Goal: Information Seeking & Learning: Learn about a topic

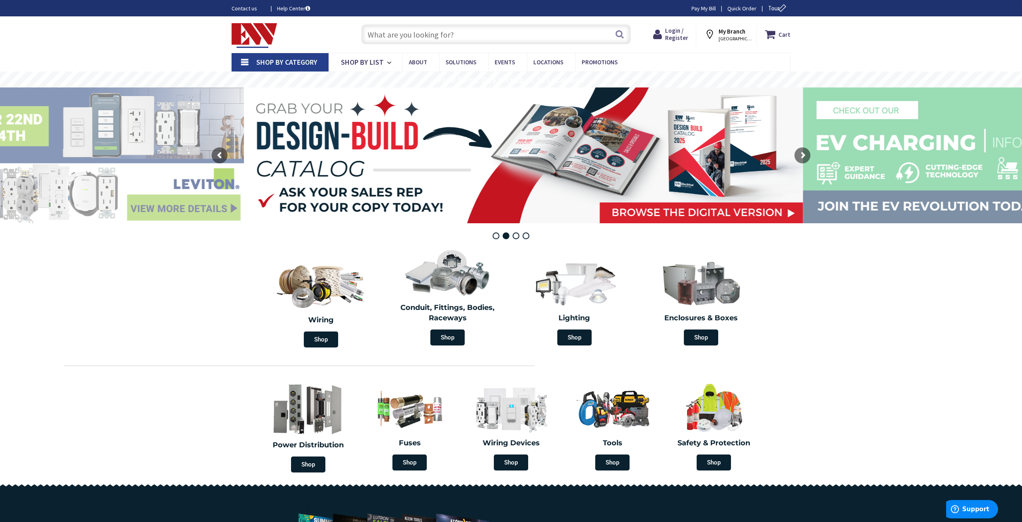
click at [245, 316] on section "Wiring Shop Conduit, Fittings, Bodies, Raceways Shop Lighting Shop Enclosures &…" at bounding box center [511, 297] width 1022 height 108
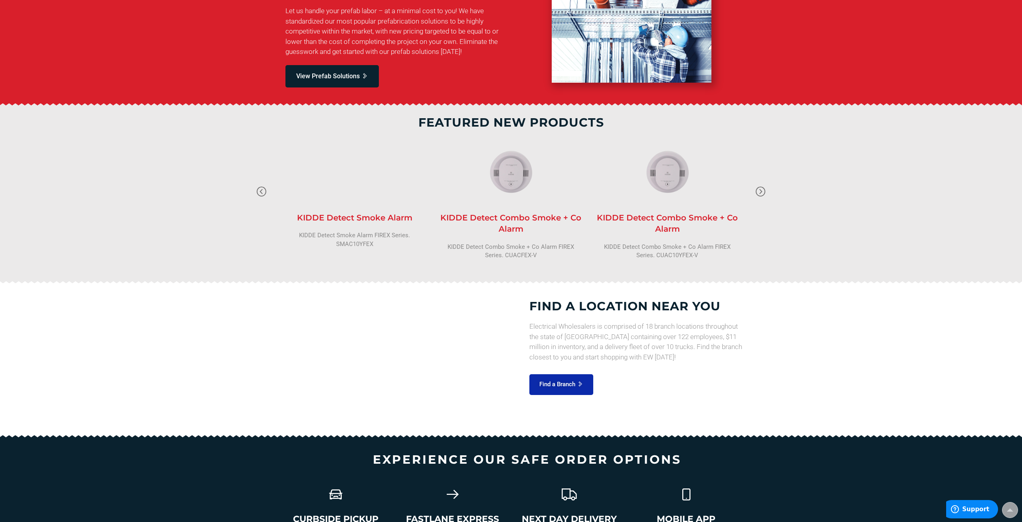
scroll to position [983, 0]
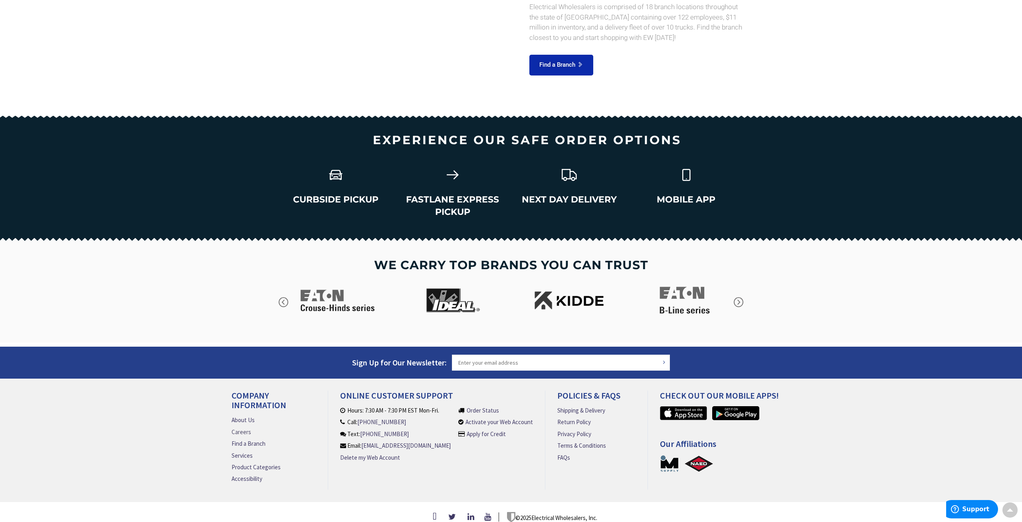
click at [244, 427] on link "Careers" at bounding box center [241, 431] width 20 height 8
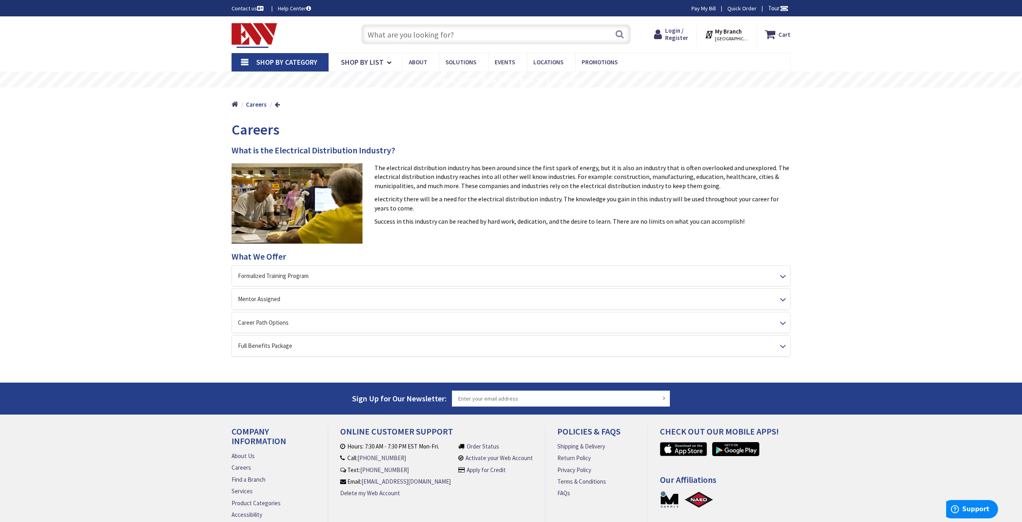
click at [243, 134] on span "Careers" at bounding box center [255, 130] width 48 height 18
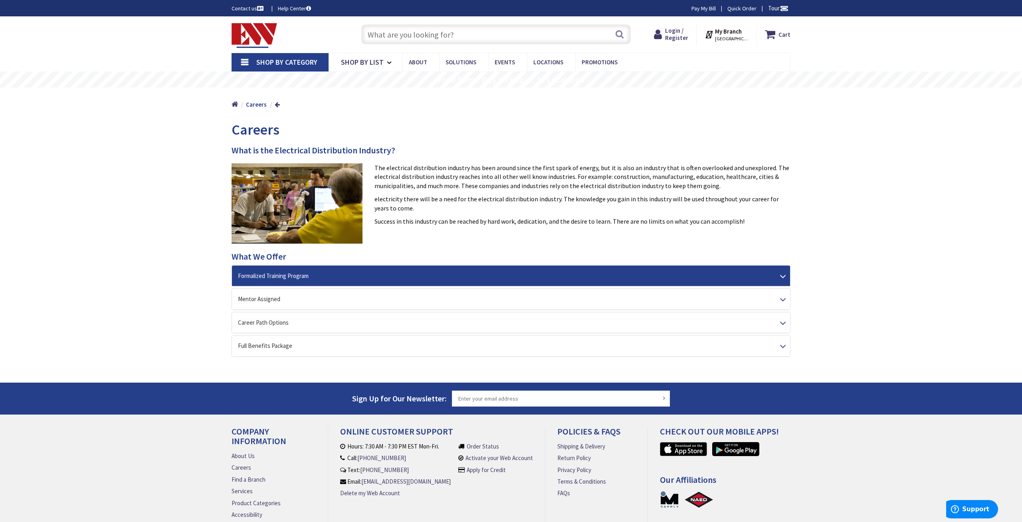
click at [576, 272] on div "Formalized Training Program" at bounding box center [511, 275] width 558 height 20
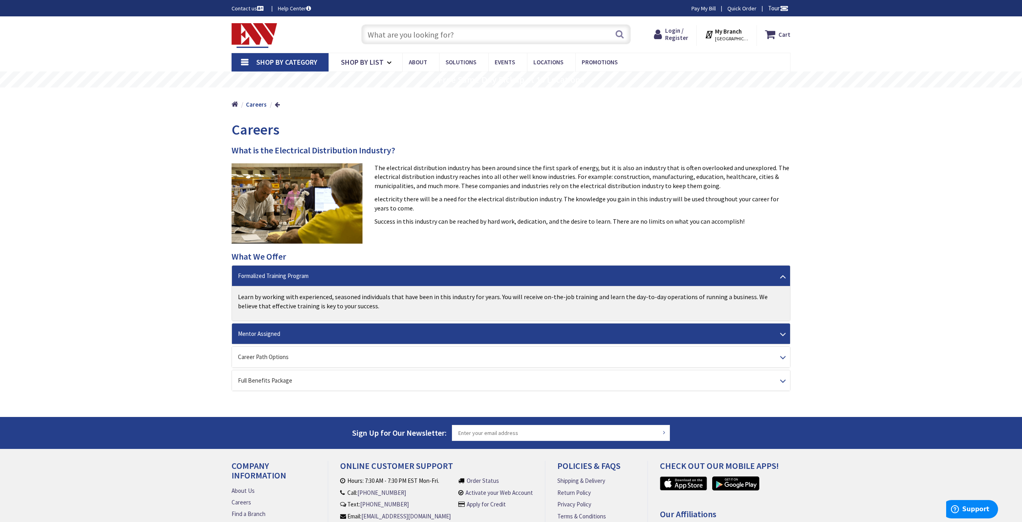
click at [709, 328] on div "Mentor Assigned" at bounding box center [511, 333] width 558 height 20
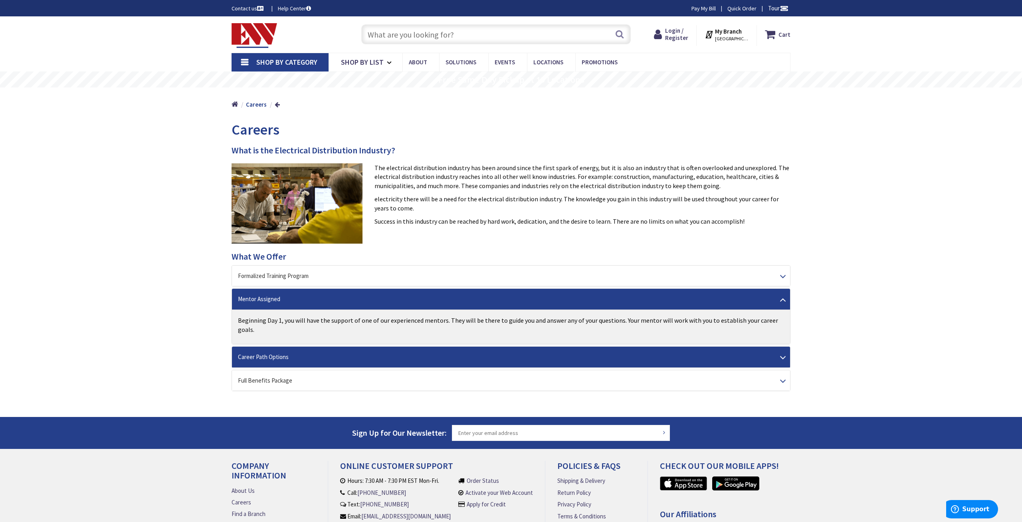
click at [730, 352] on div "Career Path Options" at bounding box center [511, 356] width 558 height 20
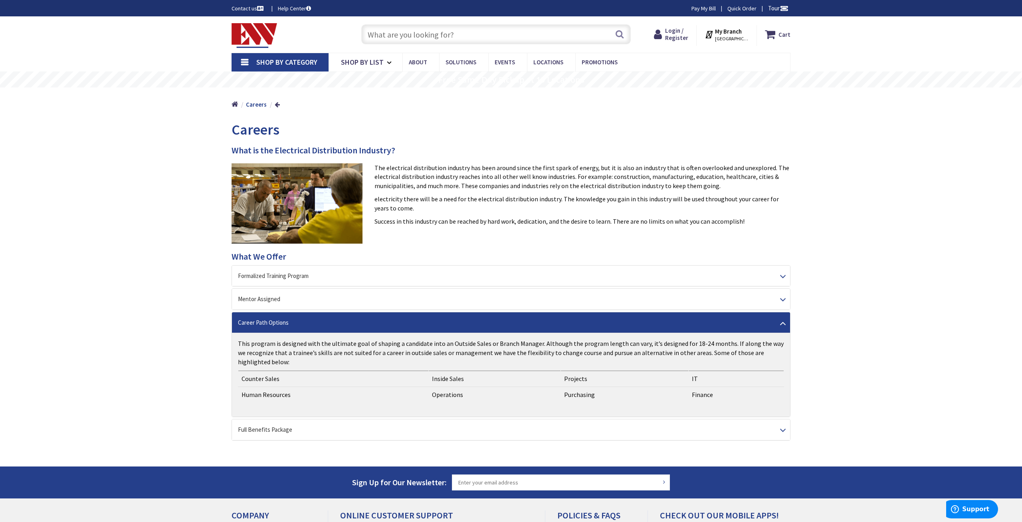
scroll to position [42, 0]
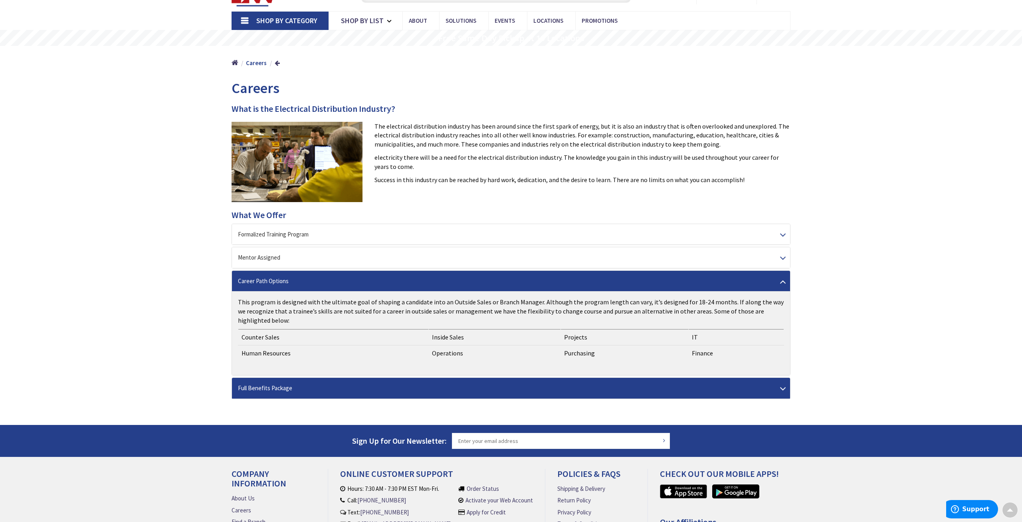
click at [376, 383] on div "Full Benefits Package" at bounding box center [511, 388] width 558 height 20
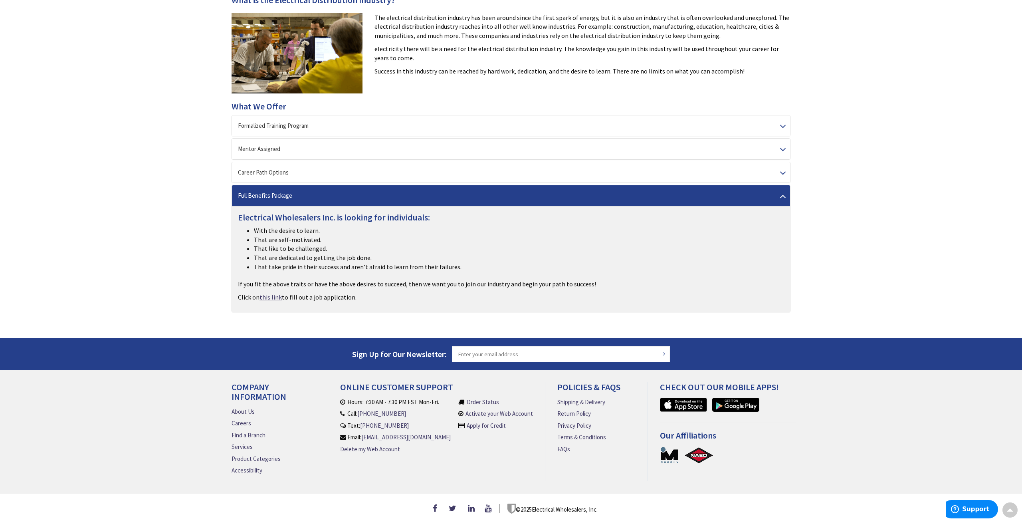
scroll to position [0, 0]
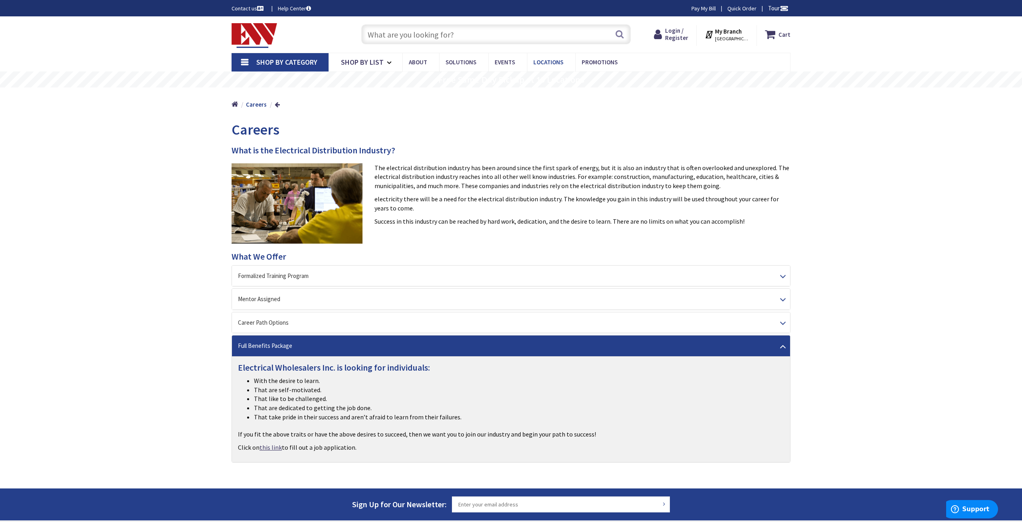
click at [552, 61] on span "Locations" at bounding box center [548, 62] width 30 height 8
click at [945, 182] on div "Skip to Content Toggle Nav Search Cart My Cart Close" at bounding box center [511, 343] width 1022 height 655
click at [550, 63] on span "Locations" at bounding box center [548, 62] width 30 height 8
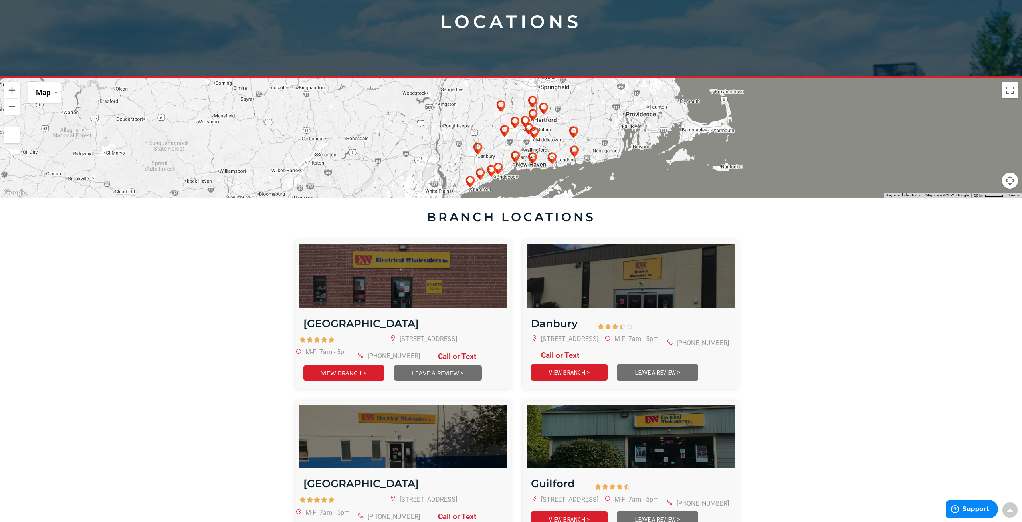
scroll to position [125, 0]
click at [531, 97] on img at bounding box center [532, 102] width 22 height 22
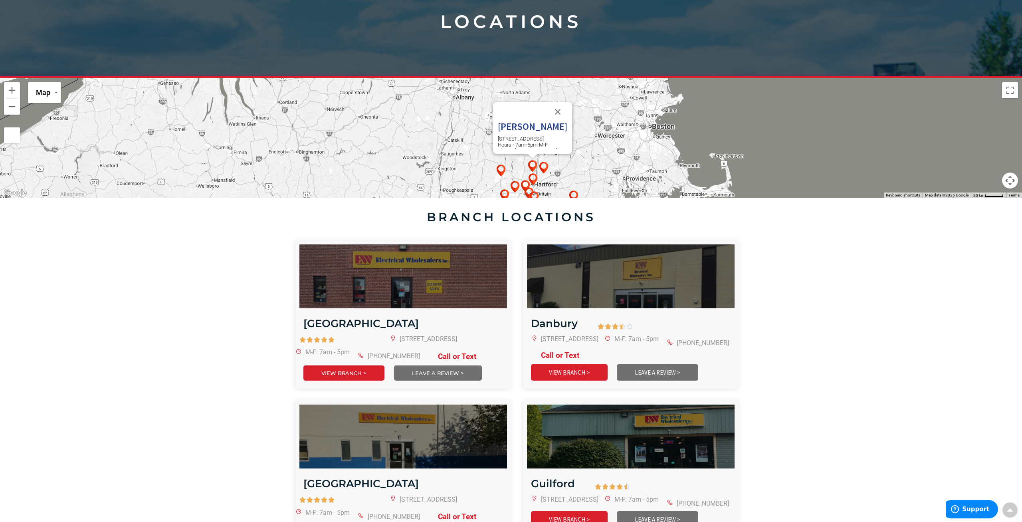
click at [526, 127] on h3 "EW Windsor" at bounding box center [532, 126] width 69 height 10
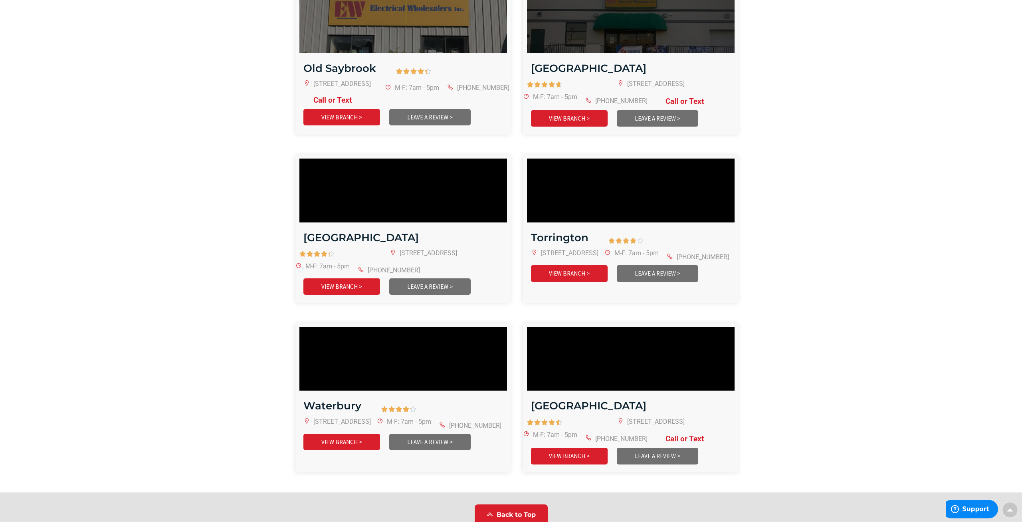
scroll to position [1660, 0]
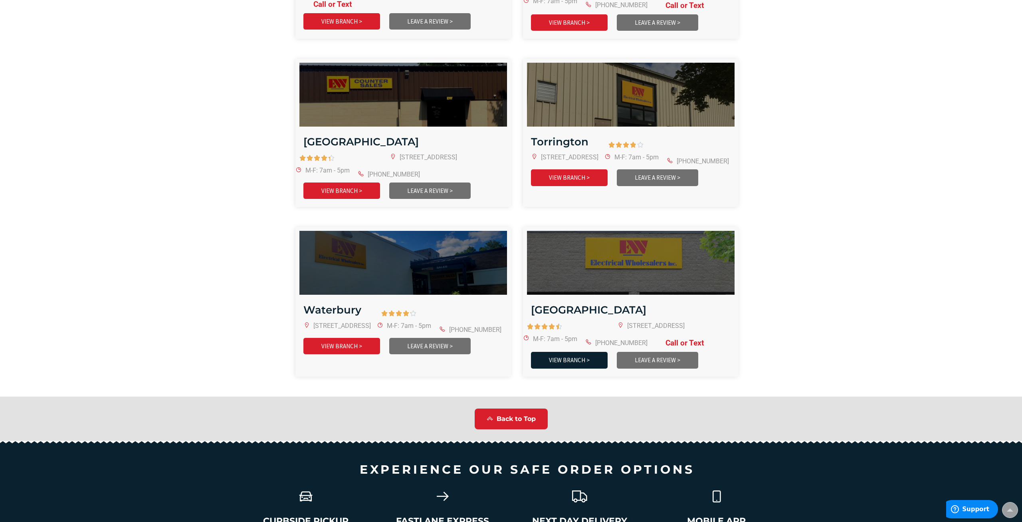
click at [554, 352] on link "VIEW BRANCH >" at bounding box center [569, 360] width 77 height 16
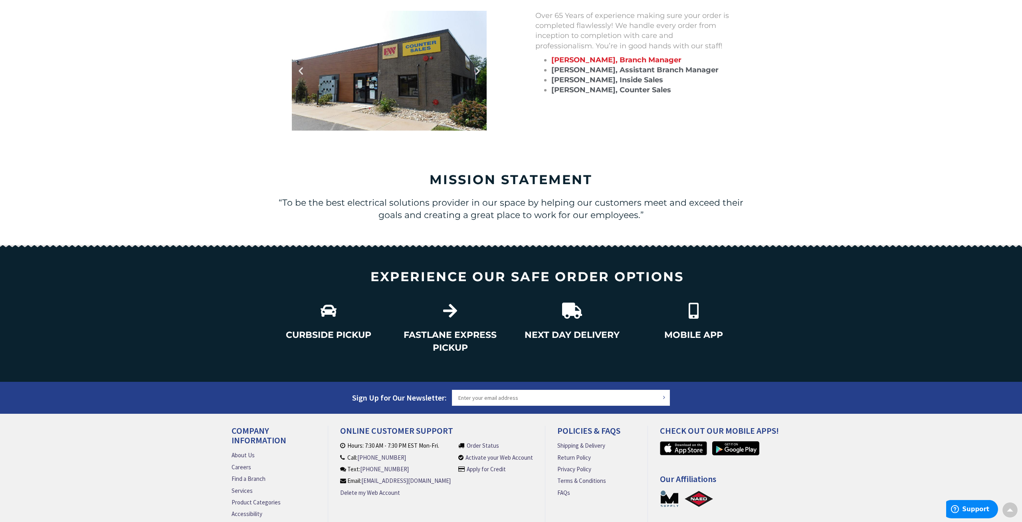
scroll to position [790, 0]
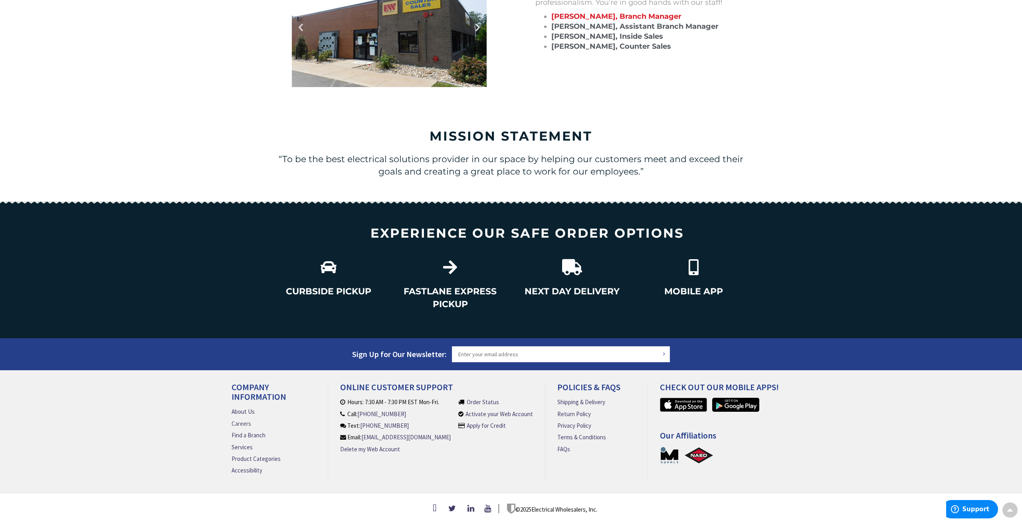
click at [243, 420] on link "Careers" at bounding box center [241, 423] width 20 height 8
